Goal: Information Seeking & Learning: Learn about a topic

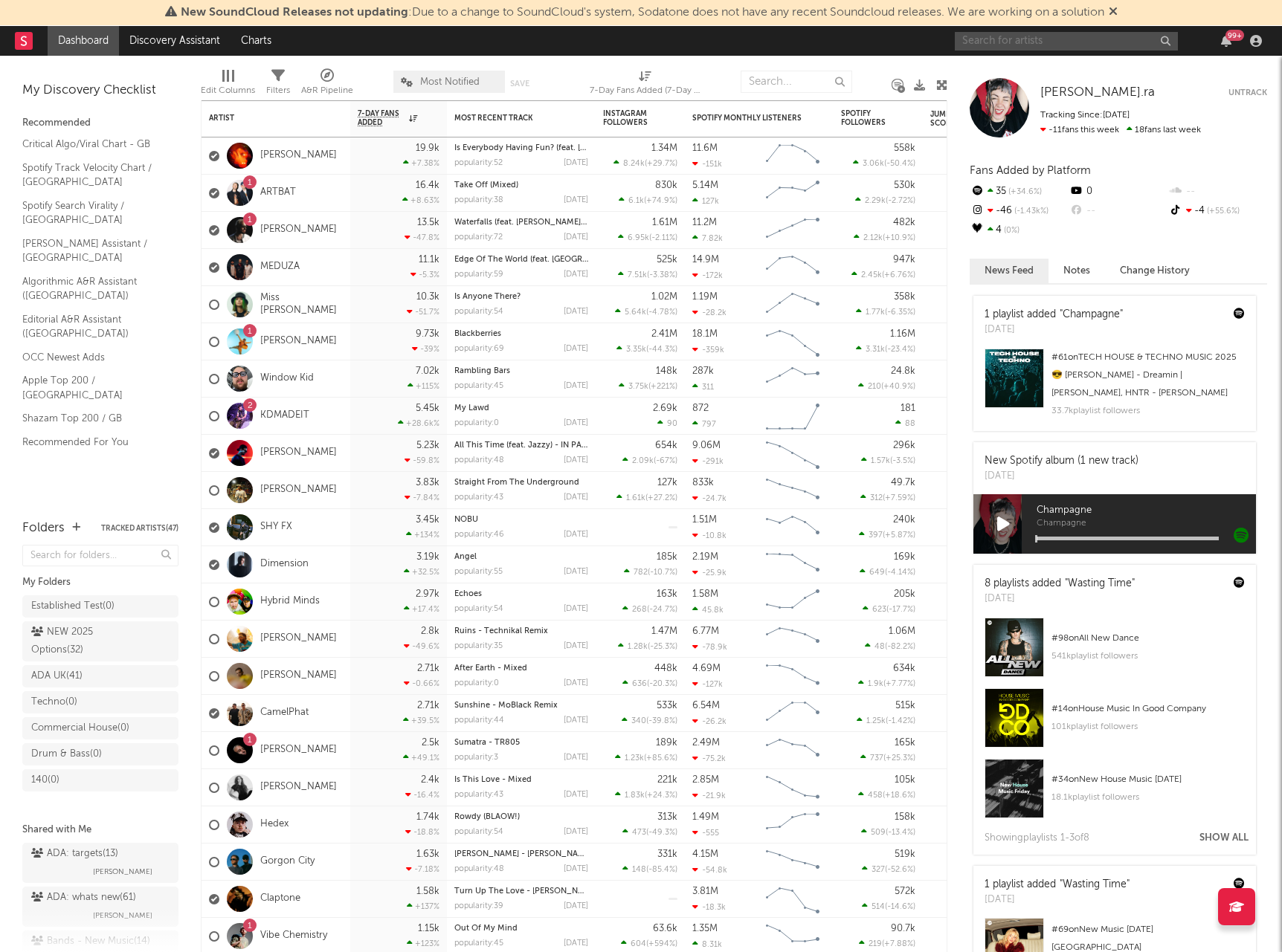
click at [1033, 42] on input "text" at bounding box center [1066, 41] width 223 height 18
click at [1118, 17] on icon at bounding box center [1113, 11] width 9 height 12
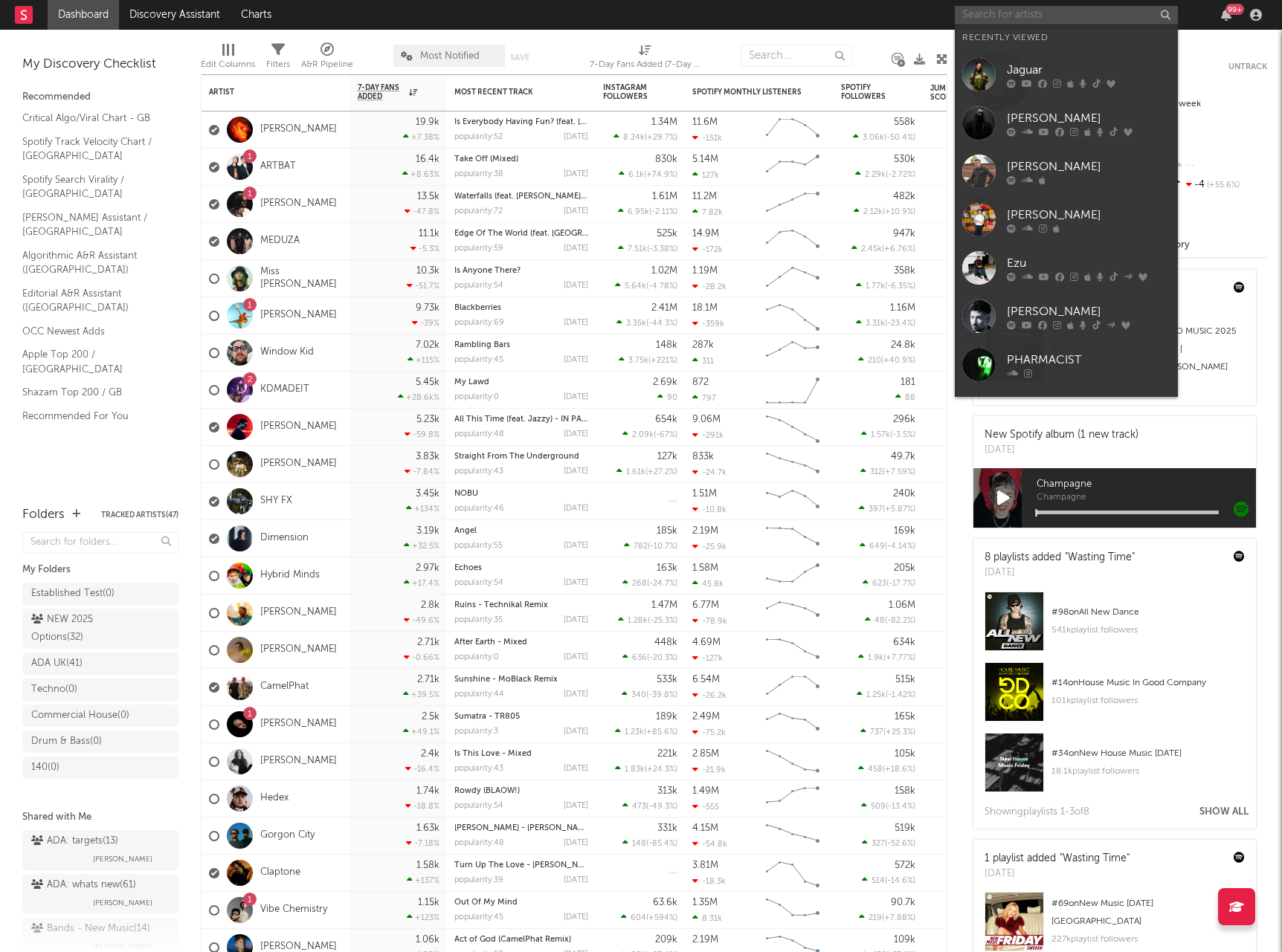
click at [1016, 20] on input "text" at bounding box center [1066, 15] width 223 height 18
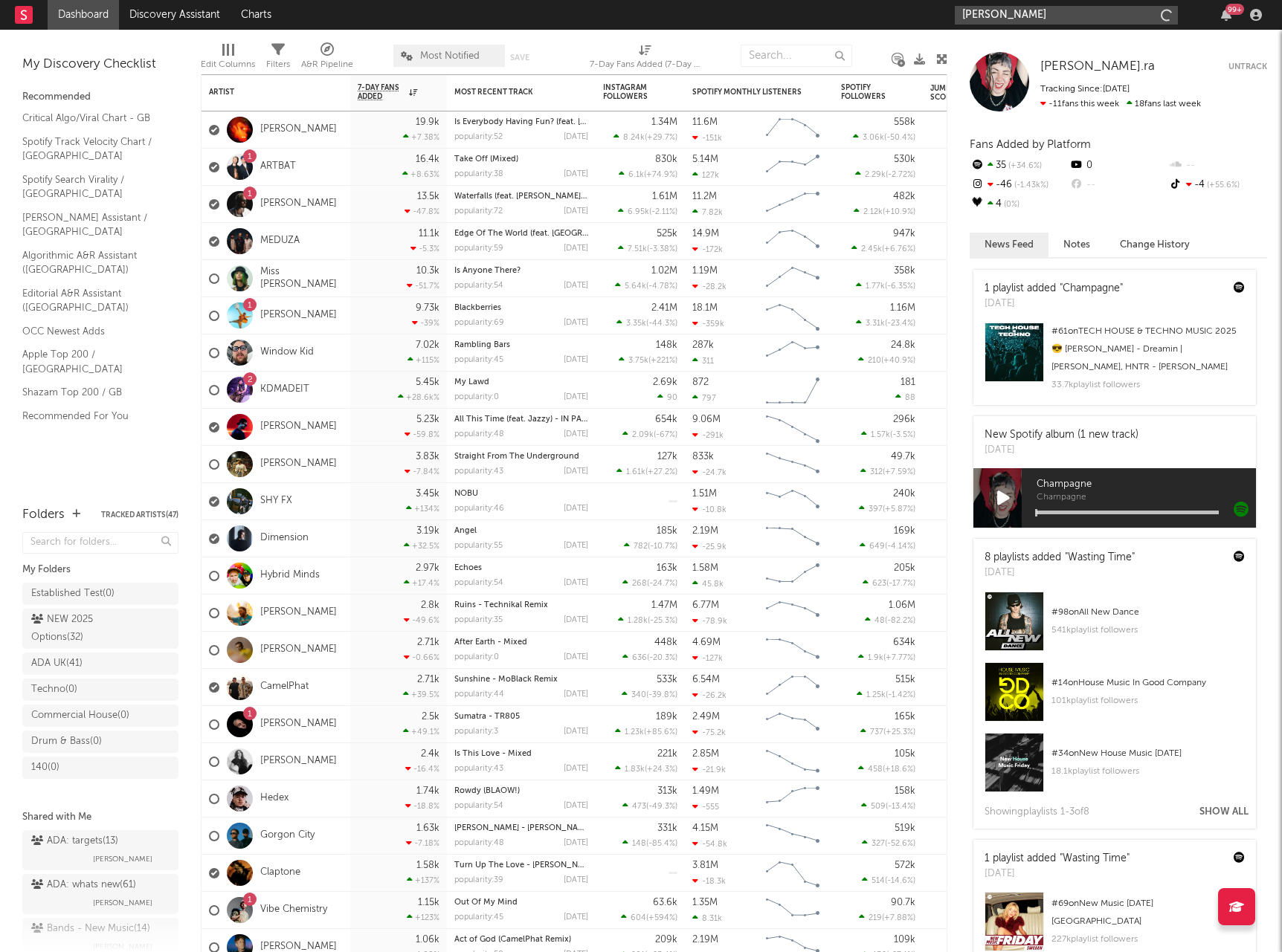
type input "[PERSON_NAME]"
click at [1089, 47] on div "[PERSON_NAME]" at bounding box center [1089, 44] width 164 height 18
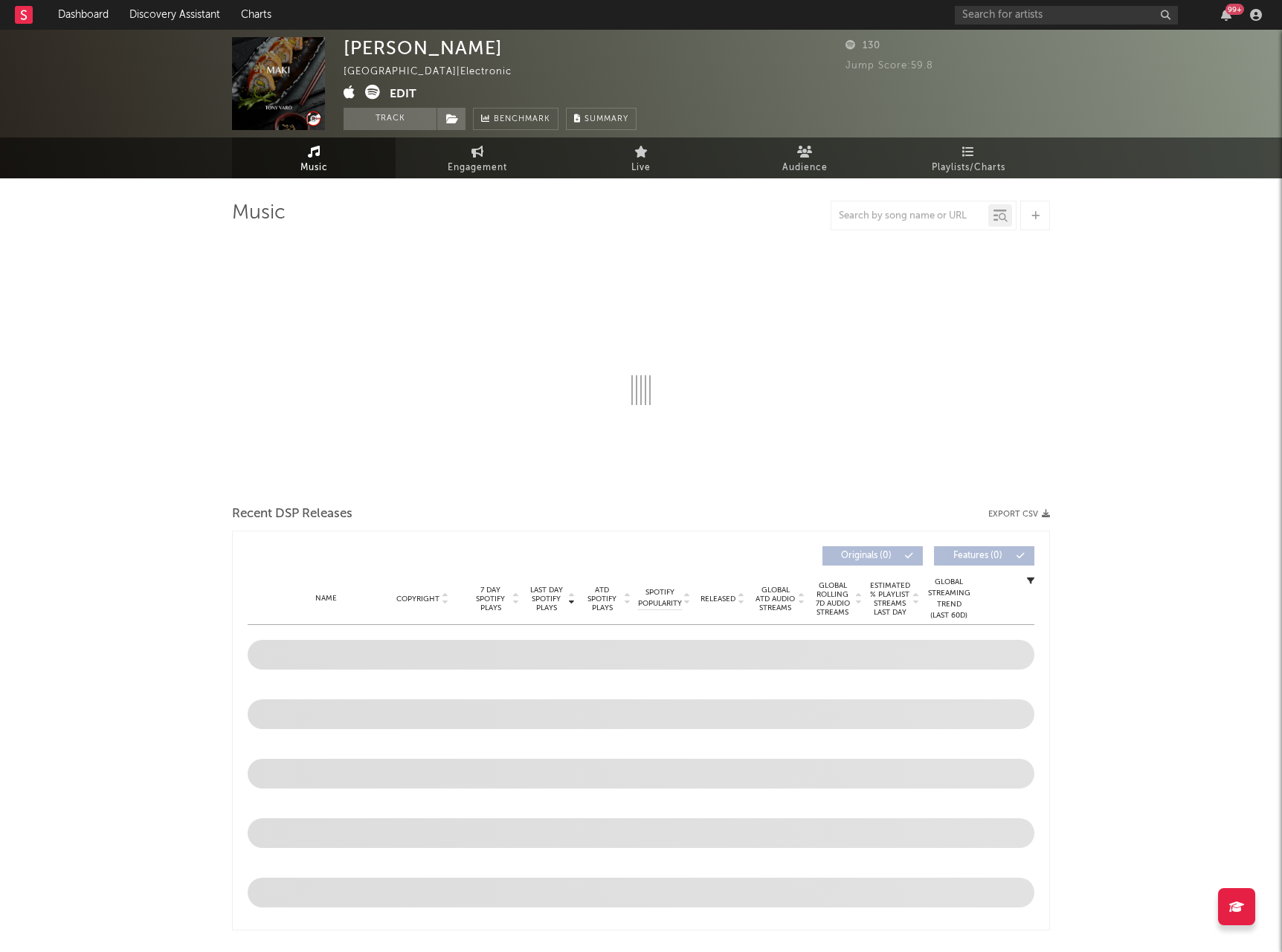
select select "1w"
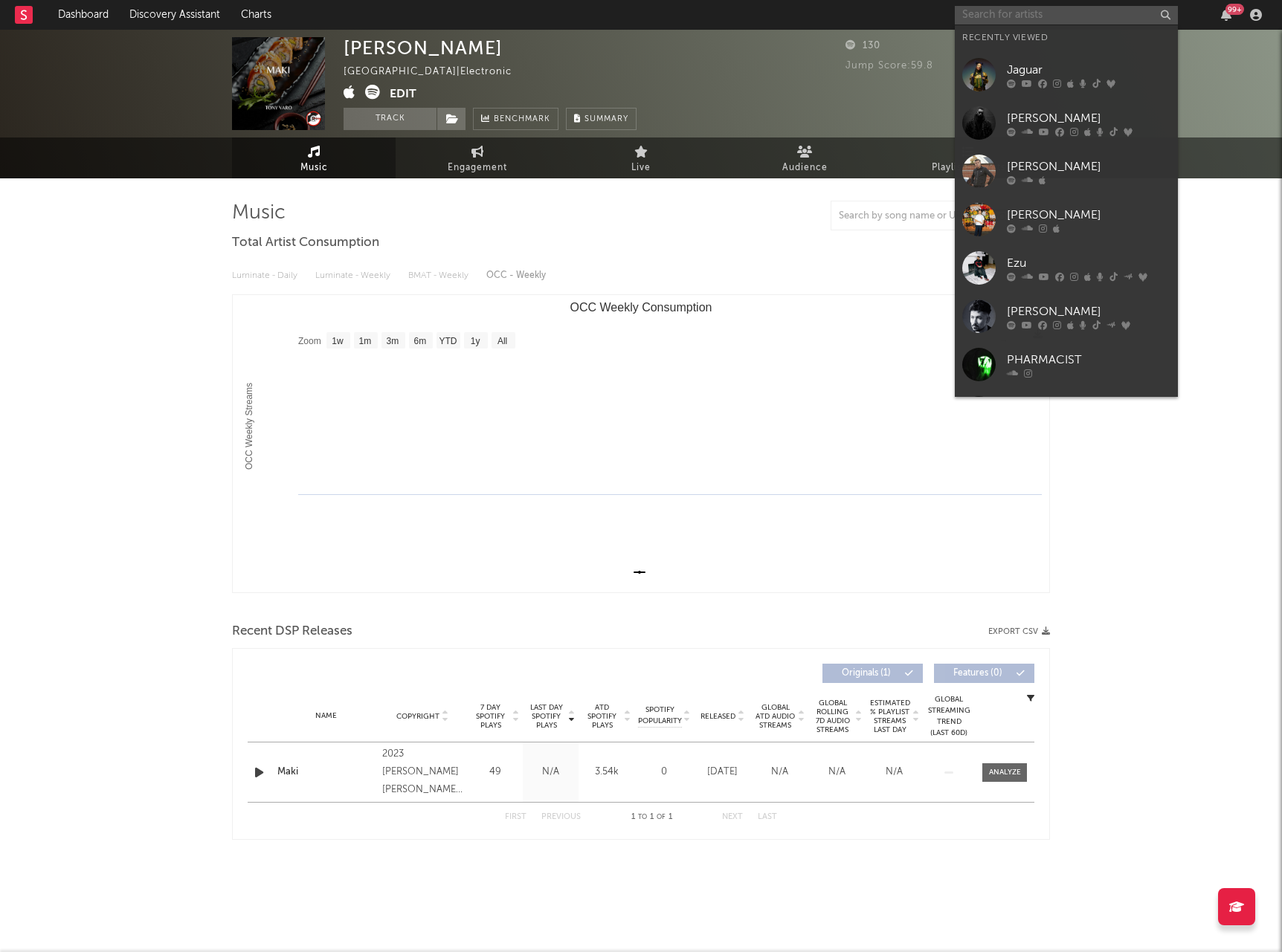
click at [1033, 12] on input "text" at bounding box center [1066, 15] width 223 height 18
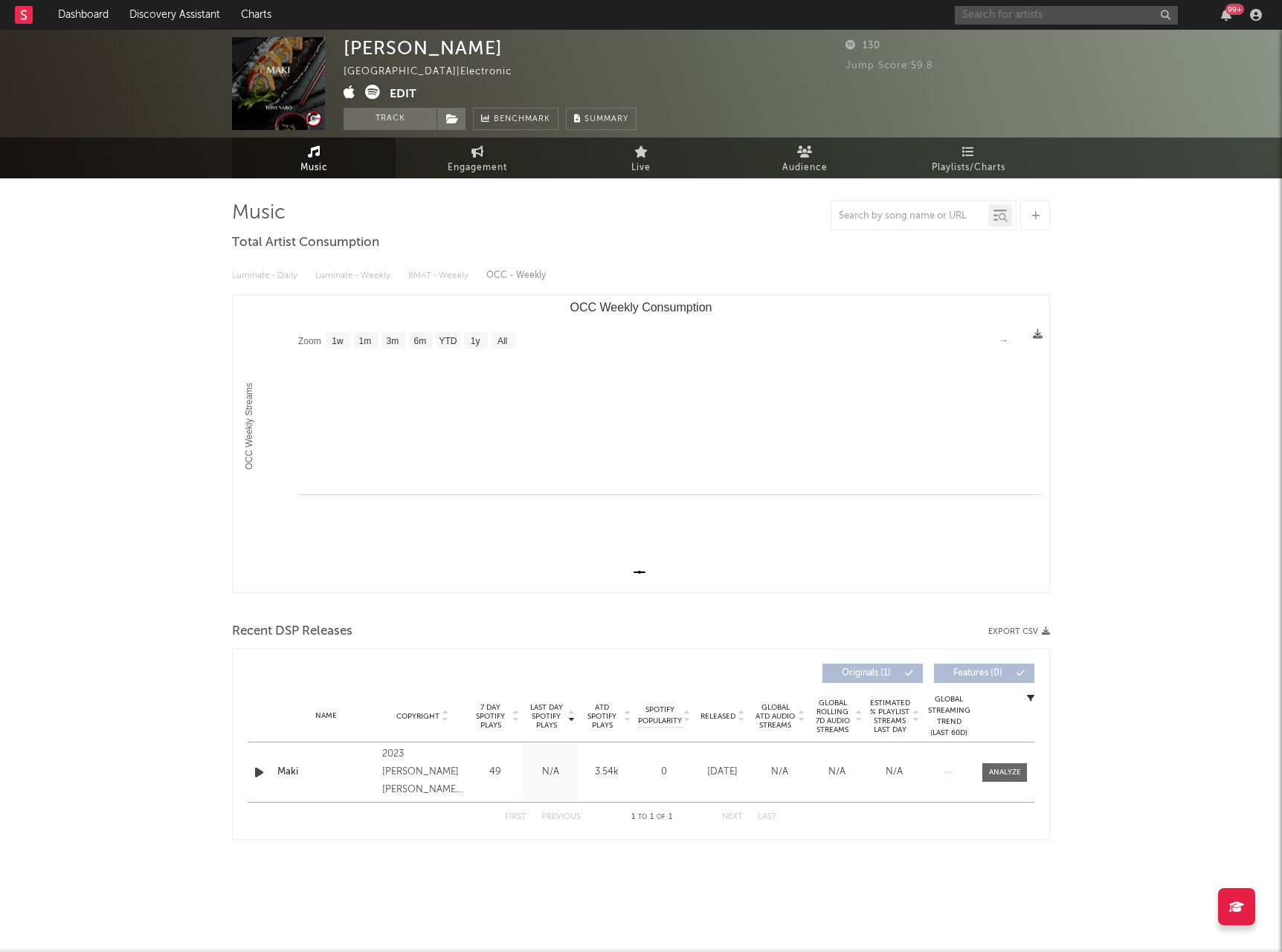
click at [1031, 10] on input "text" at bounding box center [1066, 15] width 223 height 18
paste input "[PERSON_NAME]"
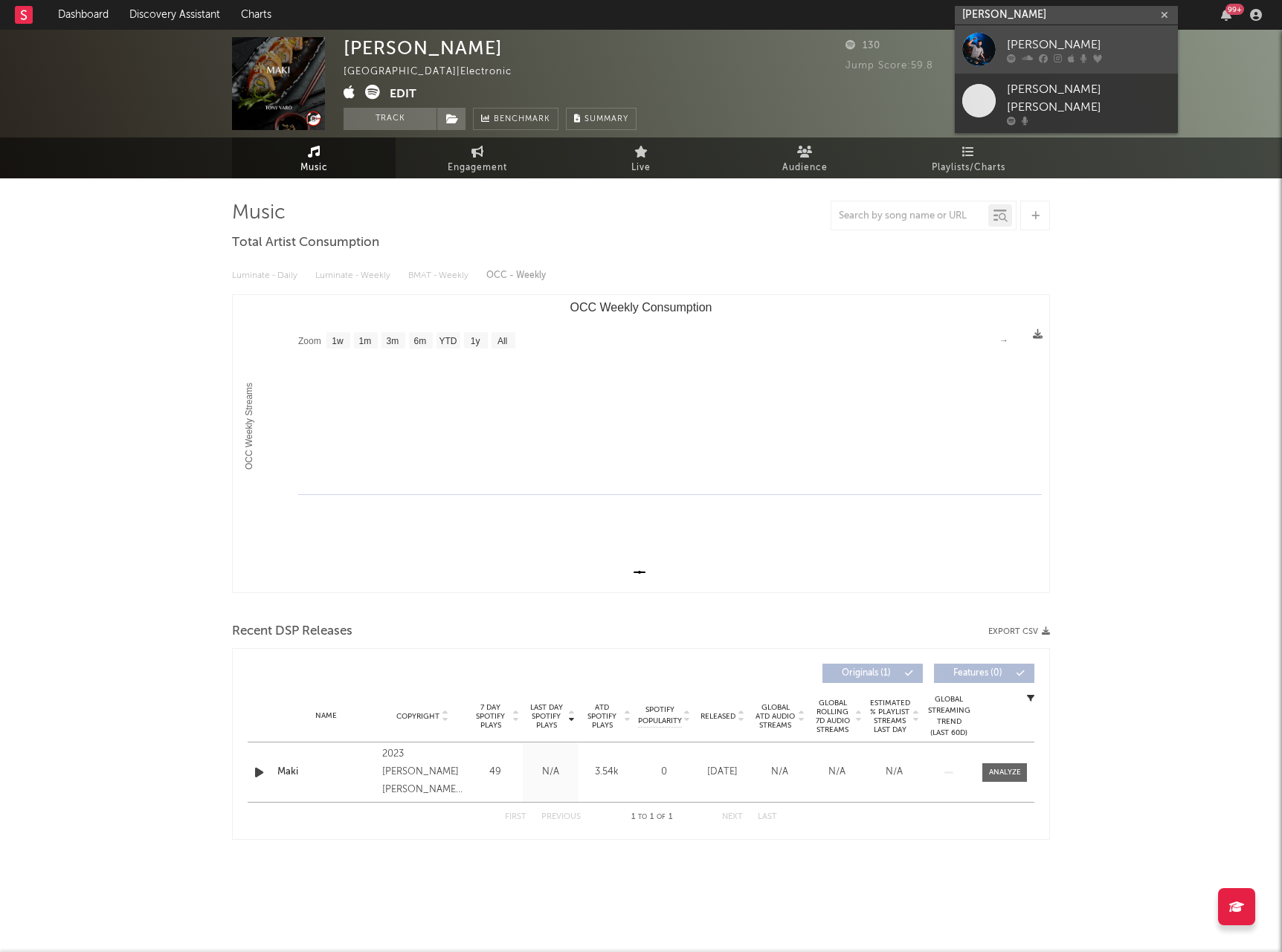
type input "[PERSON_NAME]"
click at [1075, 40] on div "[PERSON_NAME]" at bounding box center [1089, 44] width 164 height 18
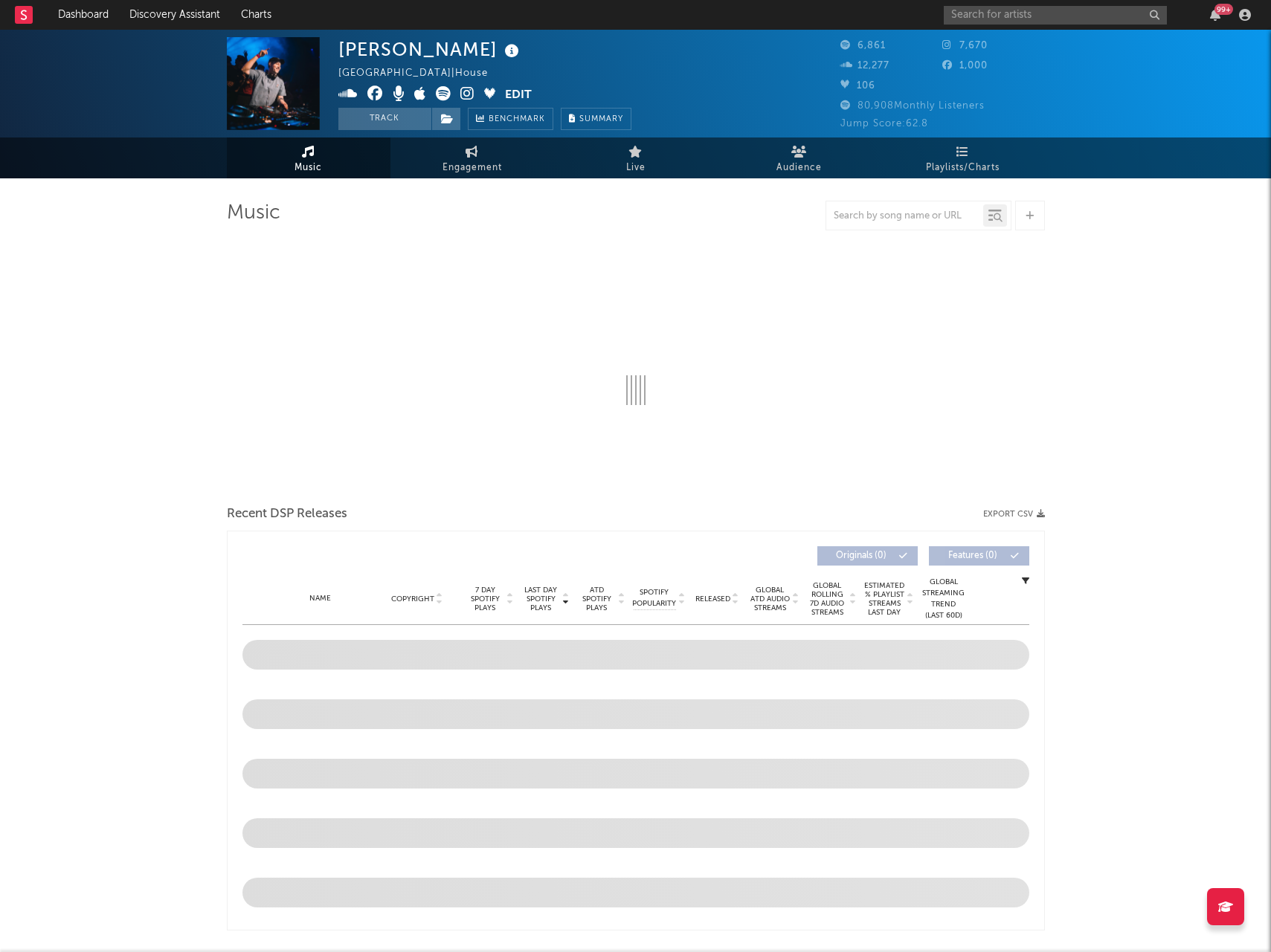
select select "1w"
